Goal: Task Accomplishment & Management: Manage account settings

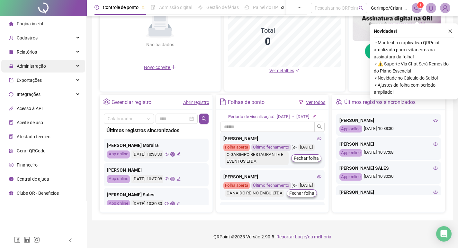
click at [19, 64] on span "Administração" at bounding box center [31, 66] width 29 height 5
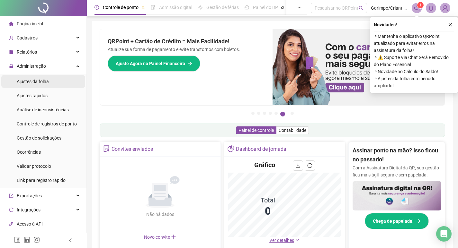
click at [34, 79] on span "Ajustes da folha" at bounding box center [33, 81] width 32 height 5
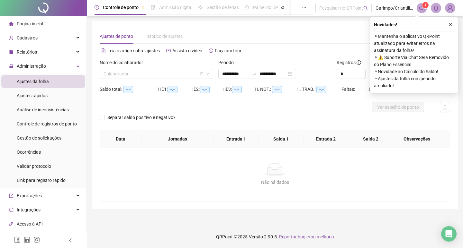
type input "**********"
click at [119, 77] on input "search" at bounding box center [153, 74] width 100 height 10
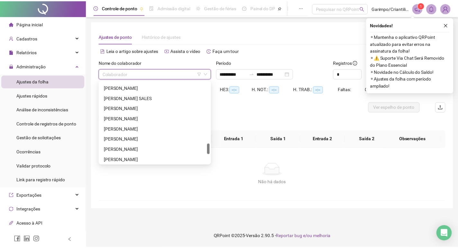
scroll to position [555, 0]
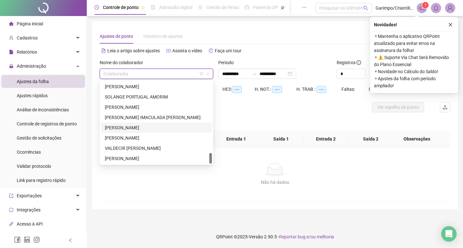
click at [170, 133] on div "[PERSON_NAME]" at bounding box center [156, 128] width 111 height 10
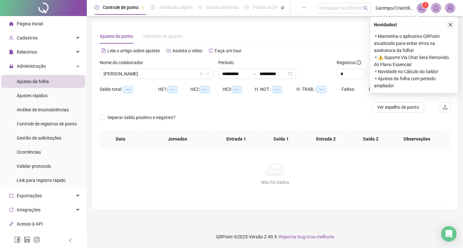
click at [448, 23] on icon "close" at bounding box center [450, 24] width 4 height 4
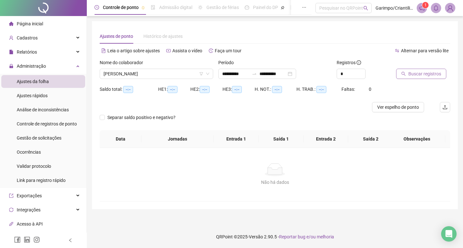
click at [421, 71] on span "Buscar registros" at bounding box center [424, 73] width 33 height 7
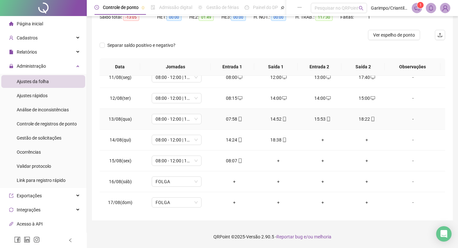
scroll to position [447, 0]
click at [283, 140] on icon "mobile" at bounding box center [284, 139] width 4 height 4
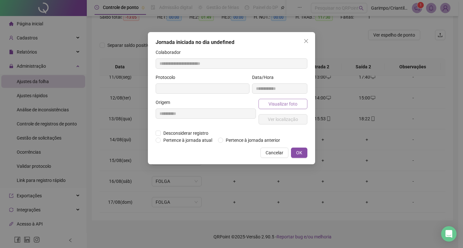
type input "**********"
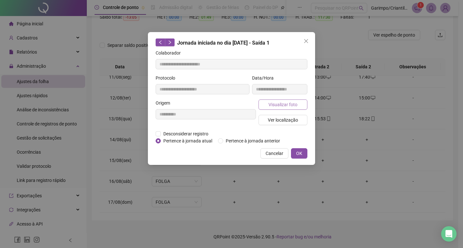
click at [284, 104] on span "Visualizar foto" at bounding box center [282, 104] width 29 height 7
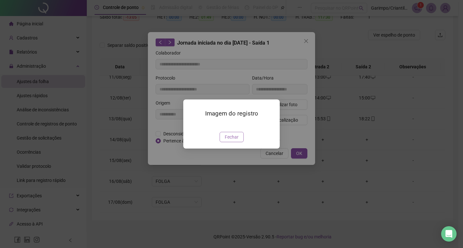
click at [232, 141] on span "Fechar" at bounding box center [232, 137] width 14 height 7
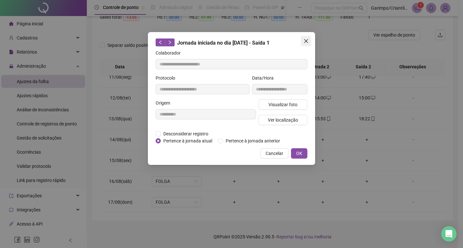
click at [303, 39] on span "Close" at bounding box center [306, 41] width 10 height 5
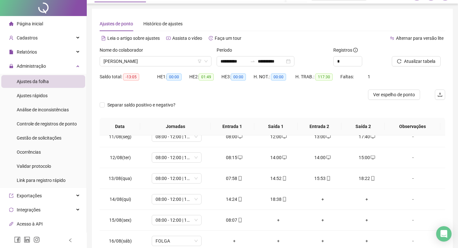
scroll to position [0, 0]
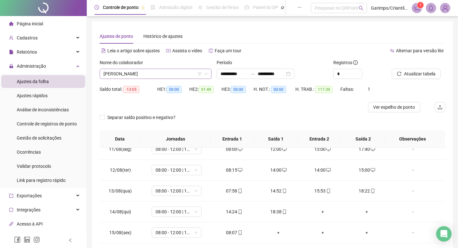
click at [137, 76] on span "[PERSON_NAME]" at bounding box center [155, 74] width 104 height 10
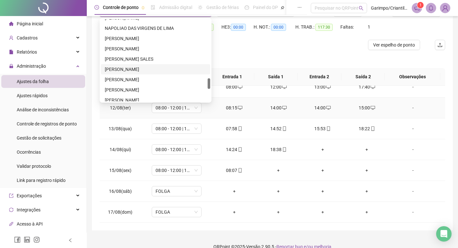
scroll to position [64, 0]
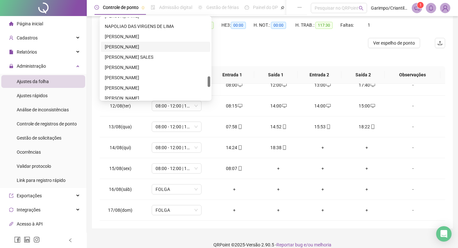
click at [130, 50] on div "[PERSON_NAME]" at bounding box center [155, 47] width 109 height 10
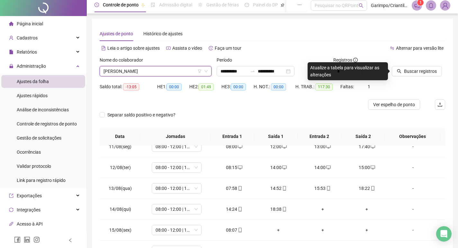
scroll to position [0, 0]
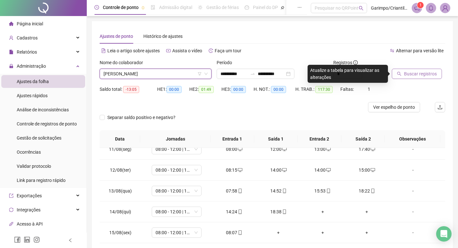
click at [419, 75] on span "Buscar registros" at bounding box center [420, 73] width 33 height 7
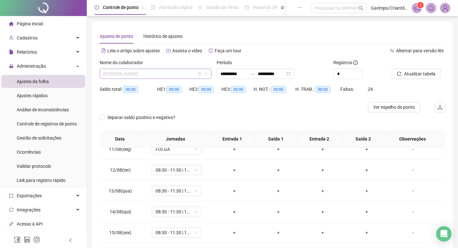
click at [162, 70] on span "[PERSON_NAME]" at bounding box center [155, 74] width 104 height 10
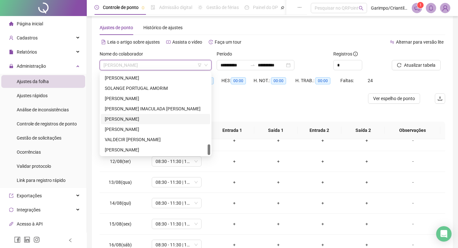
scroll to position [8, 0]
click at [149, 155] on div "[PERSON_NAME]" at bounding box center [155, 151] width 109 height 10
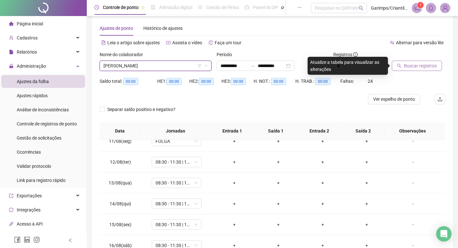
click at [431, 64] on span "Buscar registros" at bounding box center [420, 65] width 33 height 7
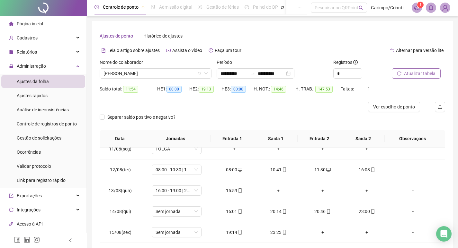
scroll to position [0, 0]
click at [125, 72] on span "[PERSON_NAME]" at bounding box center [155, 74] width 104 height 10
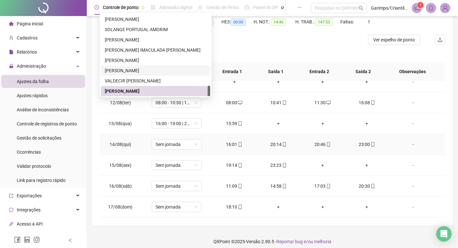
scroll to position [72, 0]
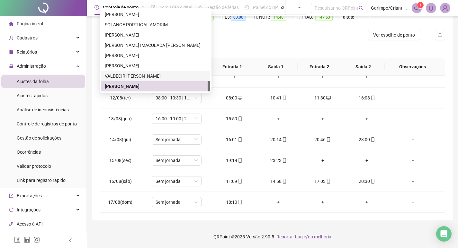
click at [113, 76] on div "VALDECIR [PERSON_NAME]" at bounding box center [156, 76] width 102 height 7
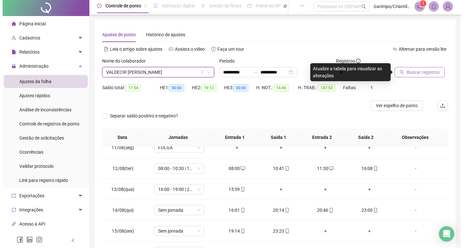
scroll to position [0, 0]
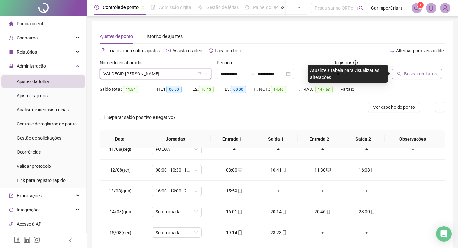
click at [413, 73] on span "Buscar registros" at bounding box center [420, 73] width 33 height 7
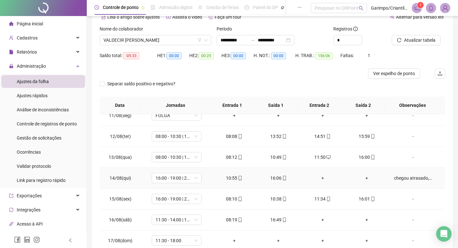
scroll to position [72, 0]
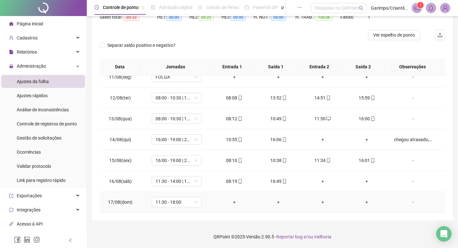
click at [407, 202] on div "-" at bounding box center [413, 202] width 38 height 7
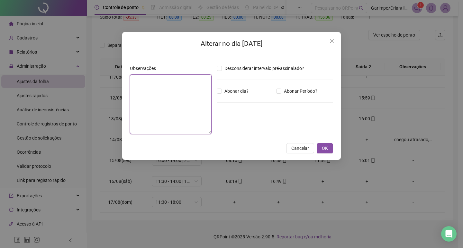
click at [153, 87] on textarea at bounding box center [171, 105] width 82 height 60
type textarea "*******"
click at [323, 147] on span "OK" at bounding box center [325, 148] width 6 height 7
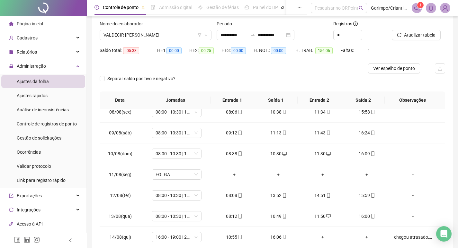
scroll to position [0, 0]
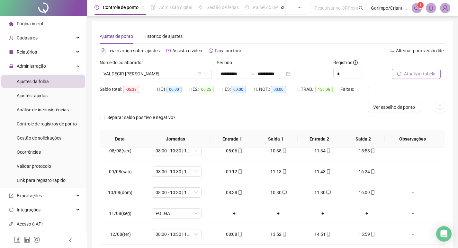
click at [406, 72] on span "Atualizar tabela" at bounding box center [419, 73] width 31 height 7
click at [140, 72] on span "VALDECIR [PERSON_NAME]" at bounding box center [155, 74] width 104 height 10
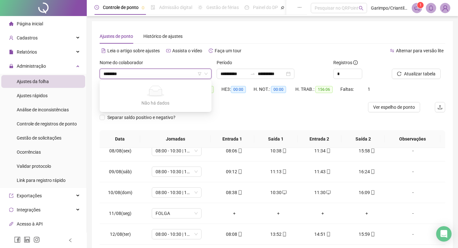
type input "*******"
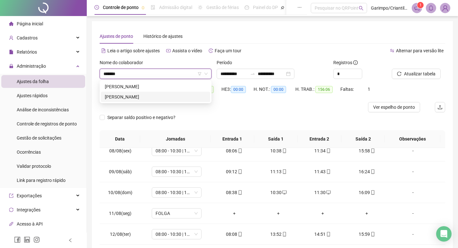
click at [156, 95] on div "[PERSON_NAME]" at bounding box center [156, 96] width 102 height 7
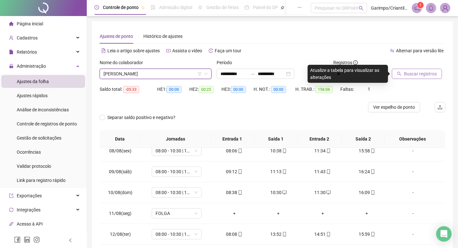
click at [435, 74] on button "Buscar registros" at bounding box center [417, 74] width 50 height 10
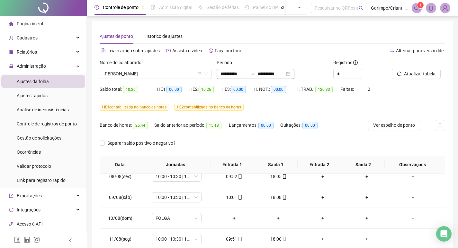
click at [294, 72] on div "**********" at bounding box center [256, 74] width 78 height 10
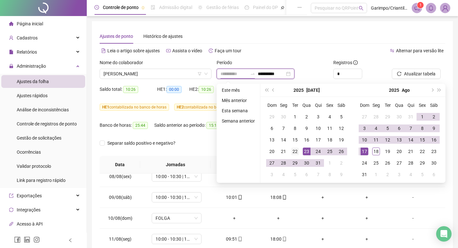
type input "**********"
click at [293, 152] on div "22" at bounding box center [295, 152] width 8 height 8
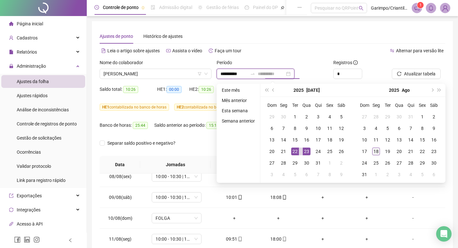
type input "**********"
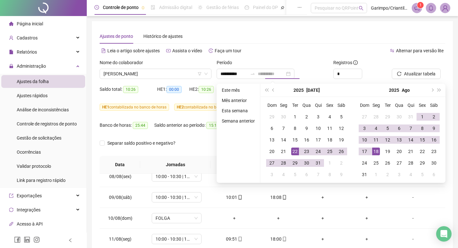
click at [375, 147] on td "18" at bounding box center [376, 152] width 12 height 12
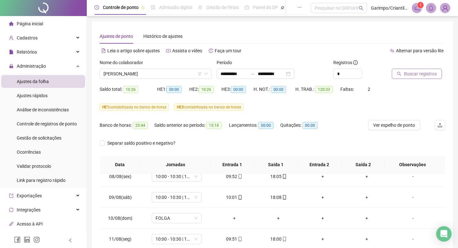
click at [413, 72] on span "Buscar registros" at bounding box center [420, 73] width 33 height 7
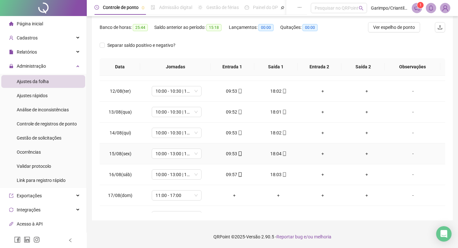
scroll to position [447, 0]
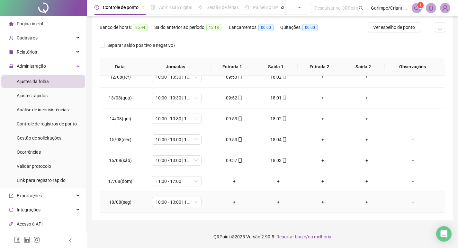
click at [232, 198] on td "+" at bounding box center [234, 202] width 44 height 21
click at [231, 204] on div "+" at bounding box center [234, 202] width 34 height 7
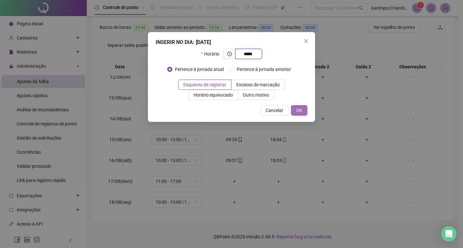
type input "*****"
click at [304, 112] on button "OK" at bounding box center [299, 110] width 16 height 10
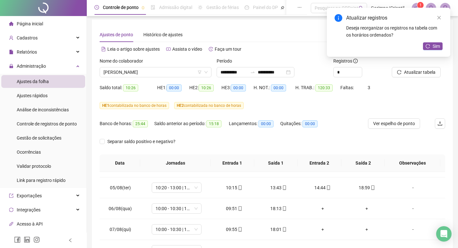
scroll to position [0, 0]
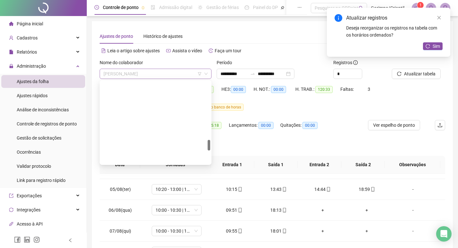
click at [118, 74] on span "[PERSON_NAME]" at bounding box center [155, 74] width 104 height 10
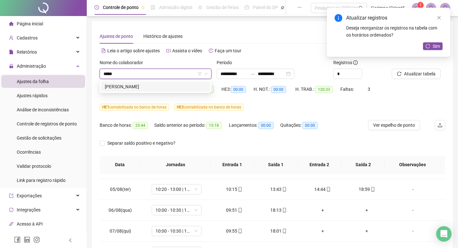
type input "******"
click at [181, 87] on div "[PERSON_NAME]" at bounding box center [156, 86] width 102 height 7
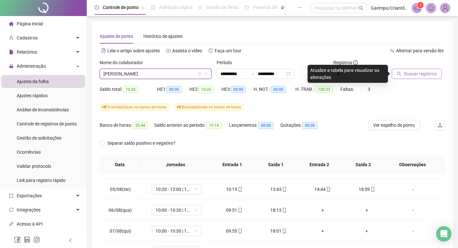
click at [398, 79] on button "Buscar registros" at bounding box center [417, 74] width 50 height 10
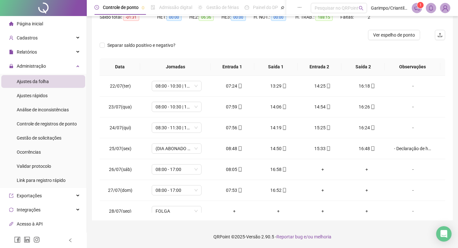
scroll to position [32, 0]
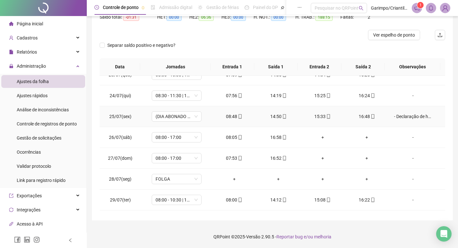
click at [412, 116] on div "- Declaração de horas" at bounding box center [413, 116] width 38 height 7
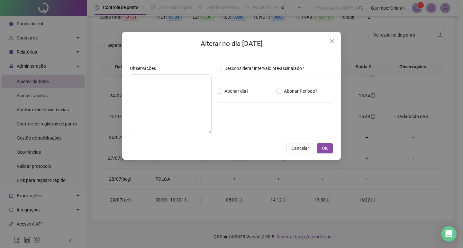
type textarea "**********"
type input "*****"
click at [328, 150] on button "OK" at bounding box center [324, 148] width 16 height 10
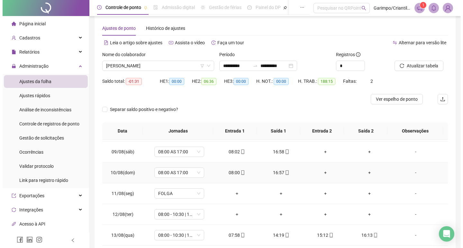
scroll to position [385, 0]
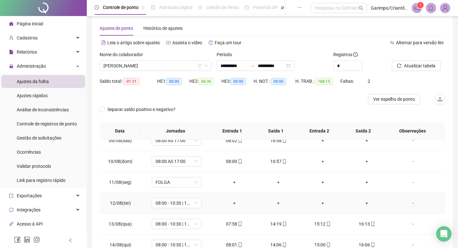
click at [409, 202] on div "-" at bounding box center [413, 203] width 38 height 7
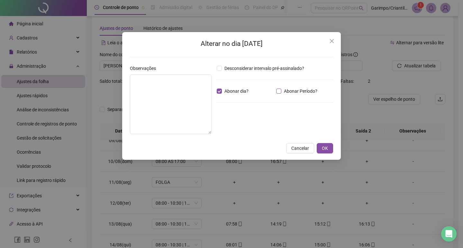
click at [282, 88] on span "Abonar Período?" at bounding box center [300, 91] width 39 height 7
click at [226, 128] on input "*****" at bounding box center [233, 127] width 26 height 8
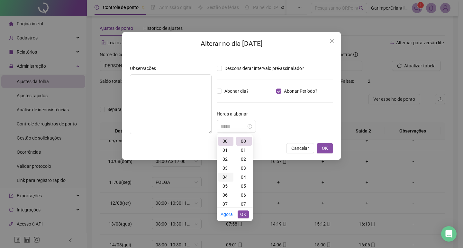
click at [224, 178] on div "04" at bounding box center [225, 177] width 15 height 9
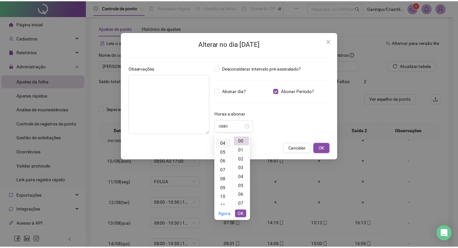
scroll to position [36, 0]
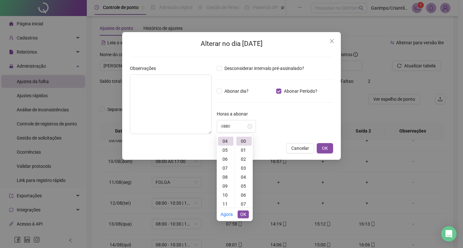
type input "*****"
click at [245, 213] on span "OK" at bounding box center [243, 214] width 6 height 7
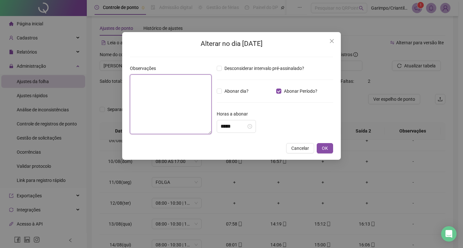
click at [165, 104] on textarea at bounding box center [171, 105] width 82 height 60
type textarea "*"
type textarea "**********"
click at [326, 148] on span "OK" at bounding box center [325, 148] width 6 height 7
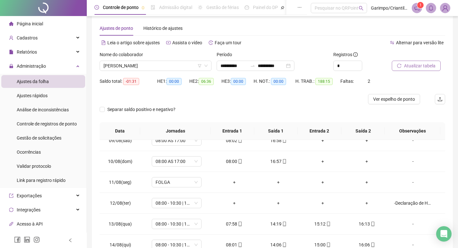
click at [404, 66] on span "Atualizar tabela" at bounding box center [419, 65] width 31 height 7
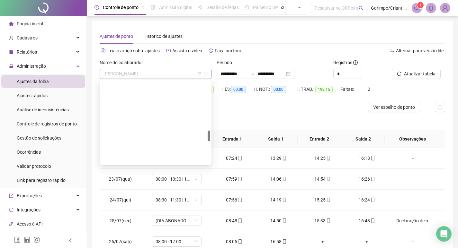
scroll to position [380, 0]
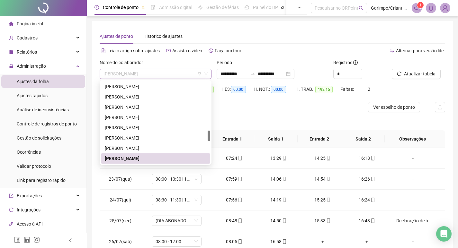
click at [165, 73] on span "[PERSON_NAME]" at bounding box center [155, 74] width 104 height 10
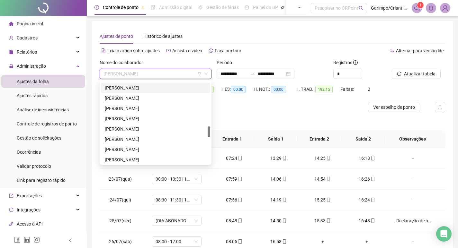
click at [148, 84] on div "[PERSON_NAME]" at bounding box center [155, 88] width 109 height 10
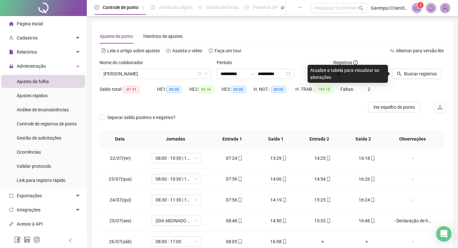
click at [432, 66] on div "Buscar registros" at bounding box center [418, 69] width 53 height 20
click at [421, 75] on span "Buscar registros" at bounding box center [420, 73] width 33 height 7
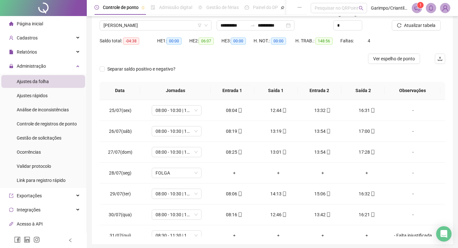
scroll to position [8, 0]
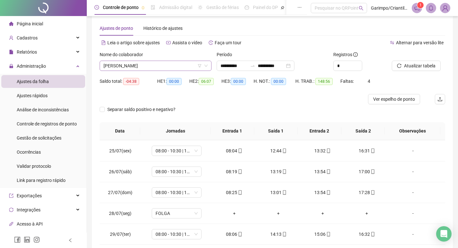
click at [147, 67] on span "[PERSON_NAME]" at bounding box center [155, 66] width 104 height 10
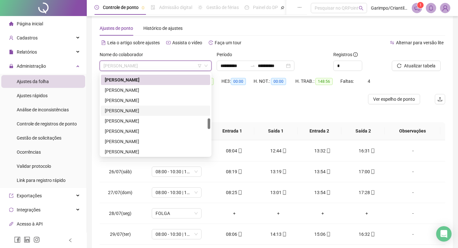
click at [114, 112] on div "[PERSON_NAME]" at bounding box center [156, 110] width 102 height 7
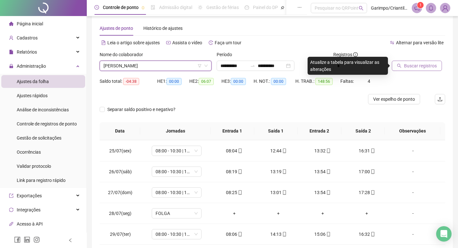
click at [413, 65] on span "Buscar registros" at bounding box center [420, 65] width 33 height 7
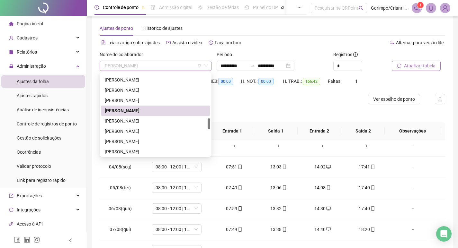
click at [157, 65] on span "[PERSON_NAME]" at bounding box center [155, 66] width 104 height 10
drag, startPoint x: 158, startPoint y: 90, endPoint x: 210, endPoint y: 91, distance: 51.7
click at [158, 90] on div "[PERSON_NAME]" at bounding box center [156, 90] width 102 height 7
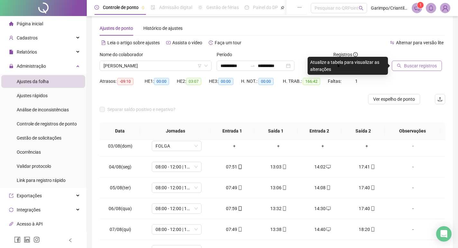
click at [406, 66] on span "Buscar registros" at bounding box center [420, 65] width 33 height 7
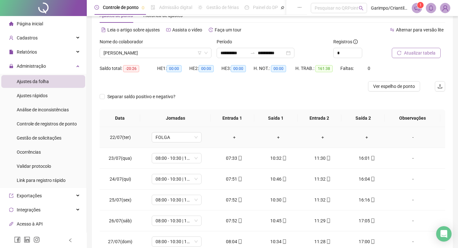
scroll to position [32, 0]
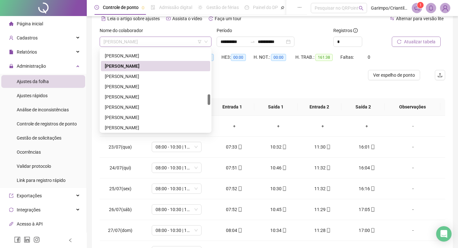
click at [166, 41] on span "[PERSON_NAME]" at bounding box center [155, 42] width 104 height 10
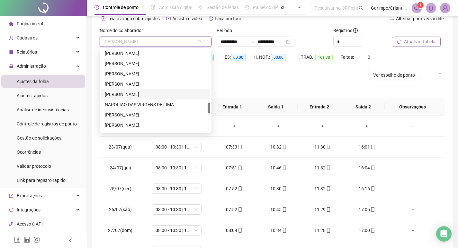
click at [124, 93] on div "[PERSON_NAME]" at bounding box center [156, 94] width 102 height 7
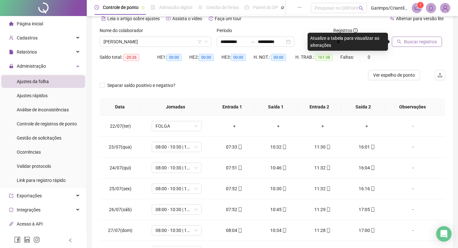
click at [430, 38] on span "Buscar registros" at bounding box center [420, 41] width 33 height 7
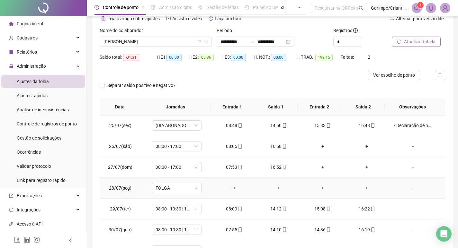
scroll to position [64, 0]
click at [411, 126] on div "- Declaração de horas" at bounding box center [413, 124] width 38 height 7
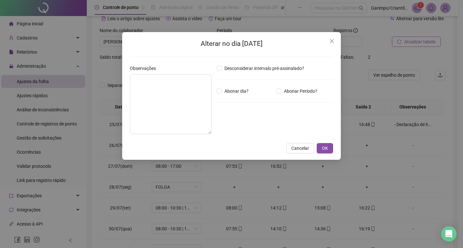
type textarea "**********"
type input "*****"
click at [332, 45] on button "Close" at bounding box center [331, 41] width 10 height 10
